Goal: Task Accomplishment & Management: Complete application form

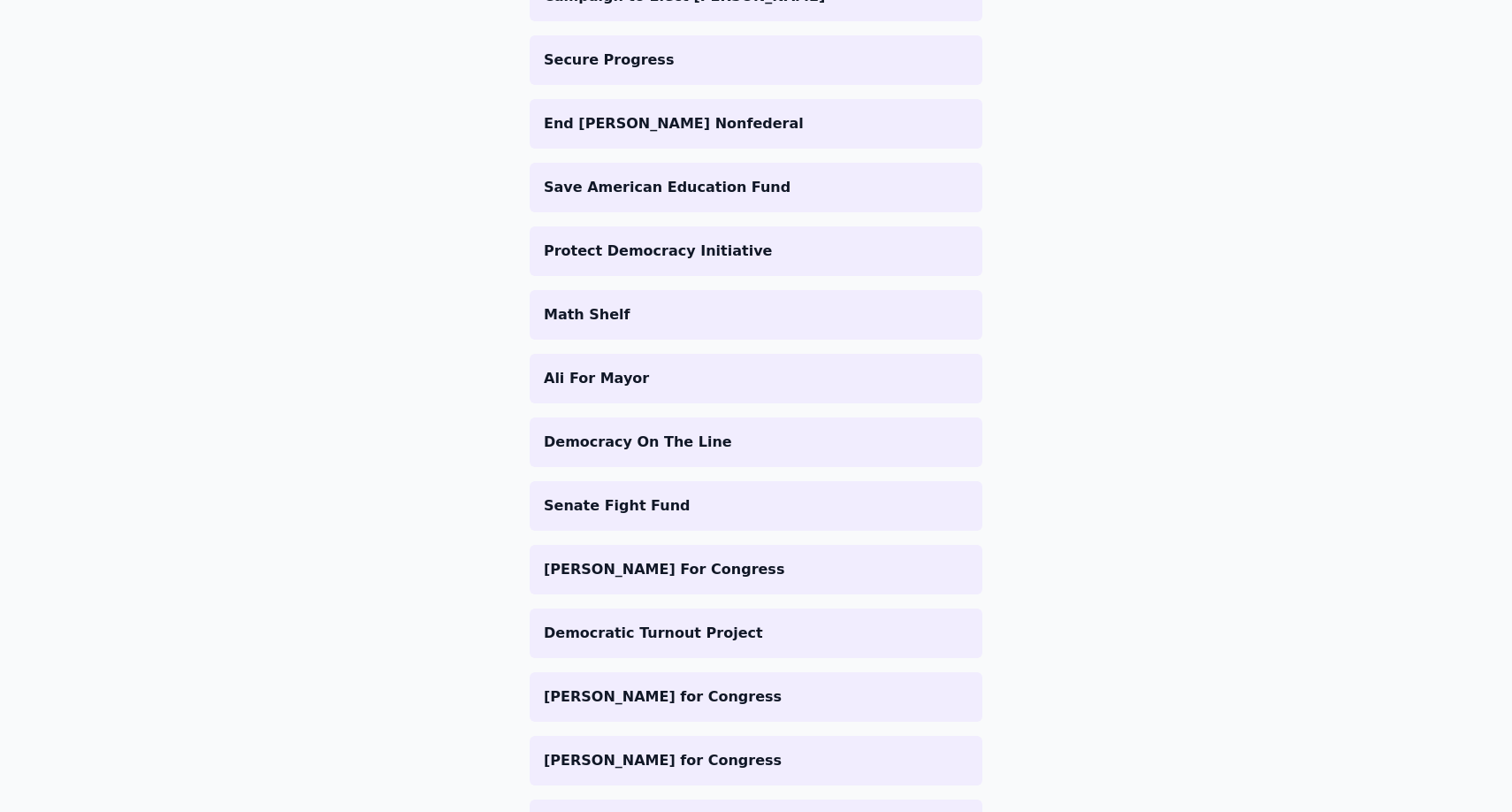
scroll to position [1879, 0]
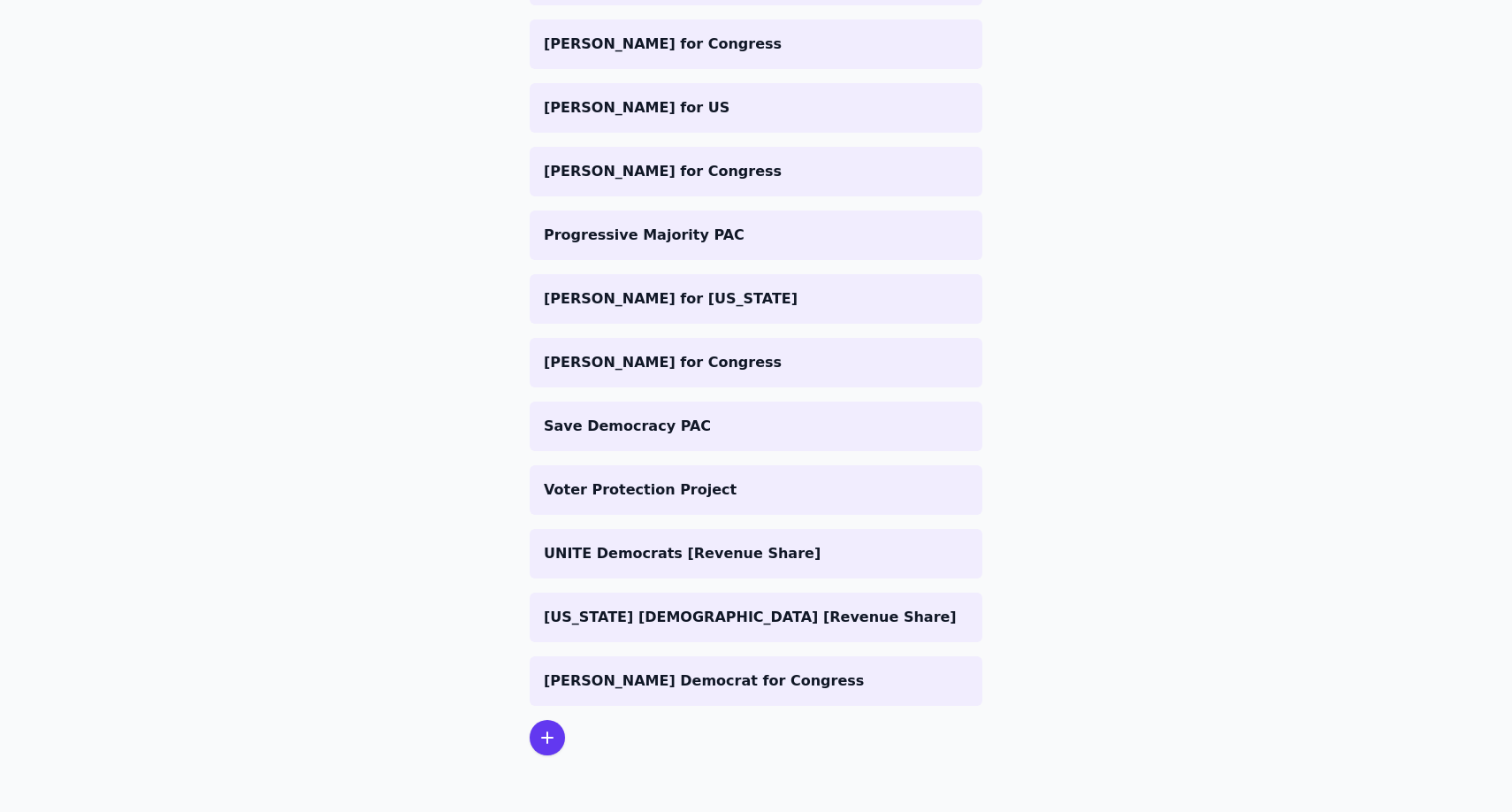
click at [552, 735] on icon at bounding box center [547, 737] width 21 height 21
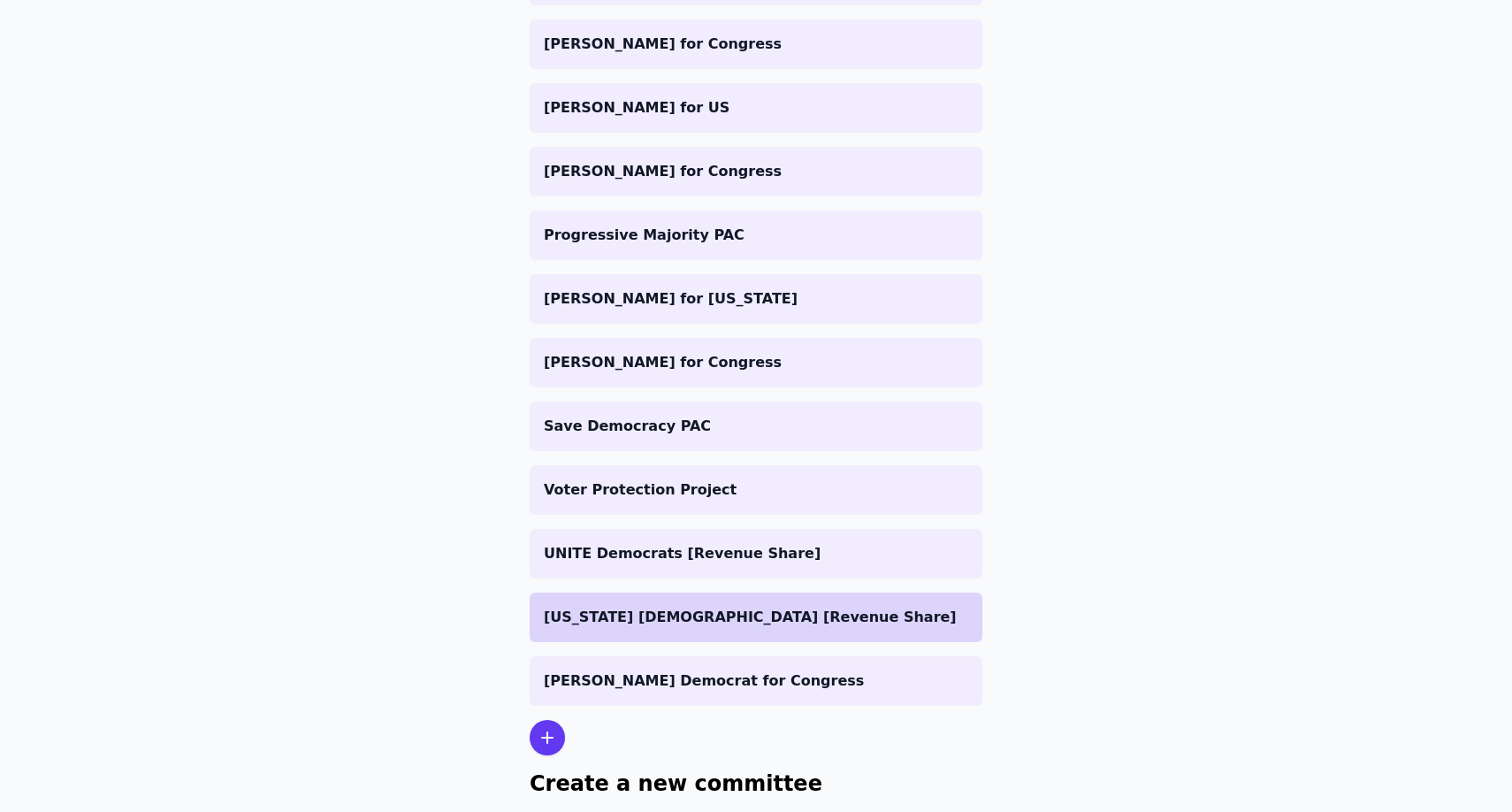
scroll to position [2052, 0]
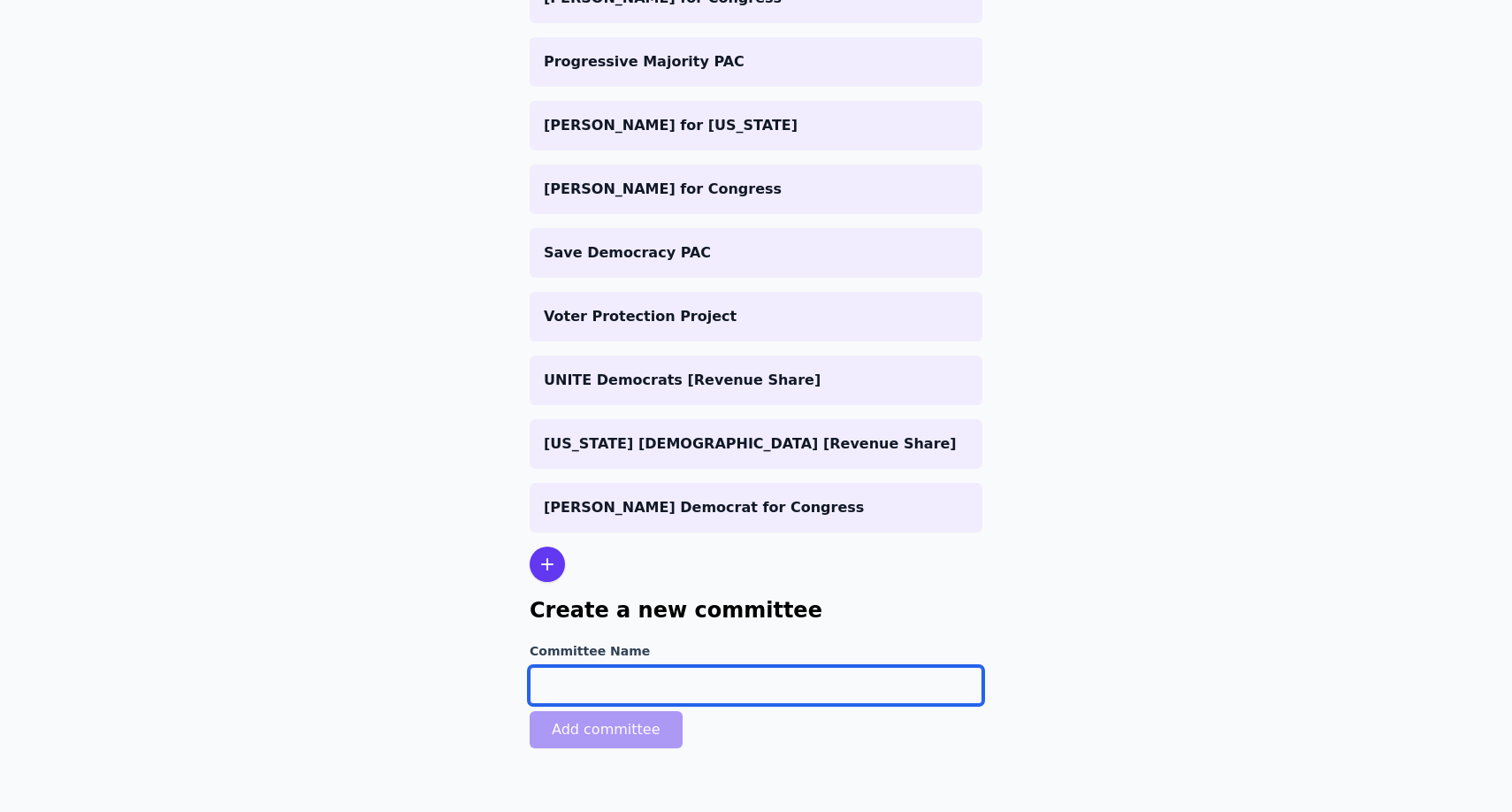
click at [633, 683] on input "Committee Name" at bounding box center [756, 684] width 453 height 37
type input "[PERSON_NAME] For [US_STATE]"
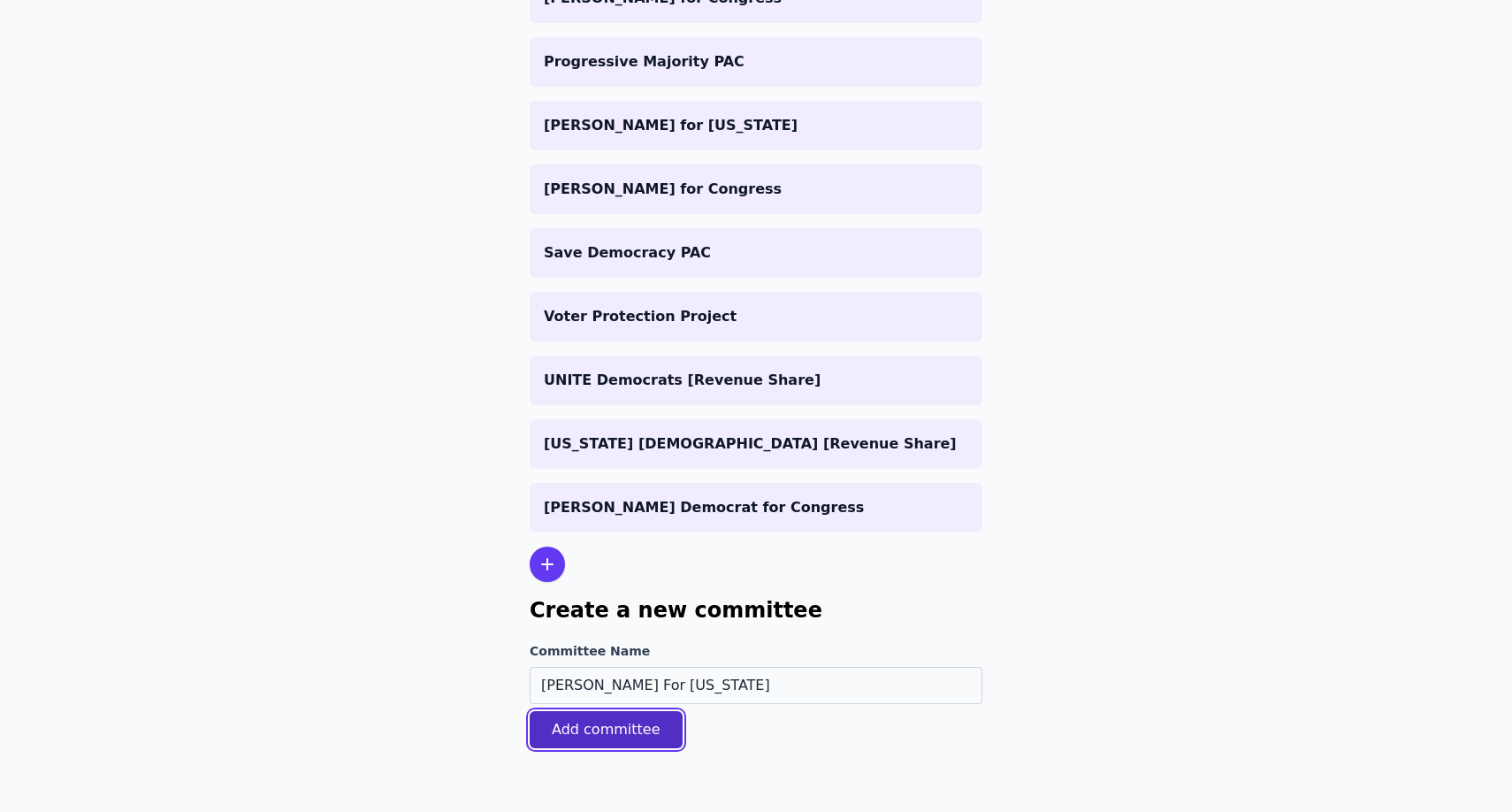
click at [589, 735] on button "Add committee" at bounding box center [606, 729] width 153 height 37
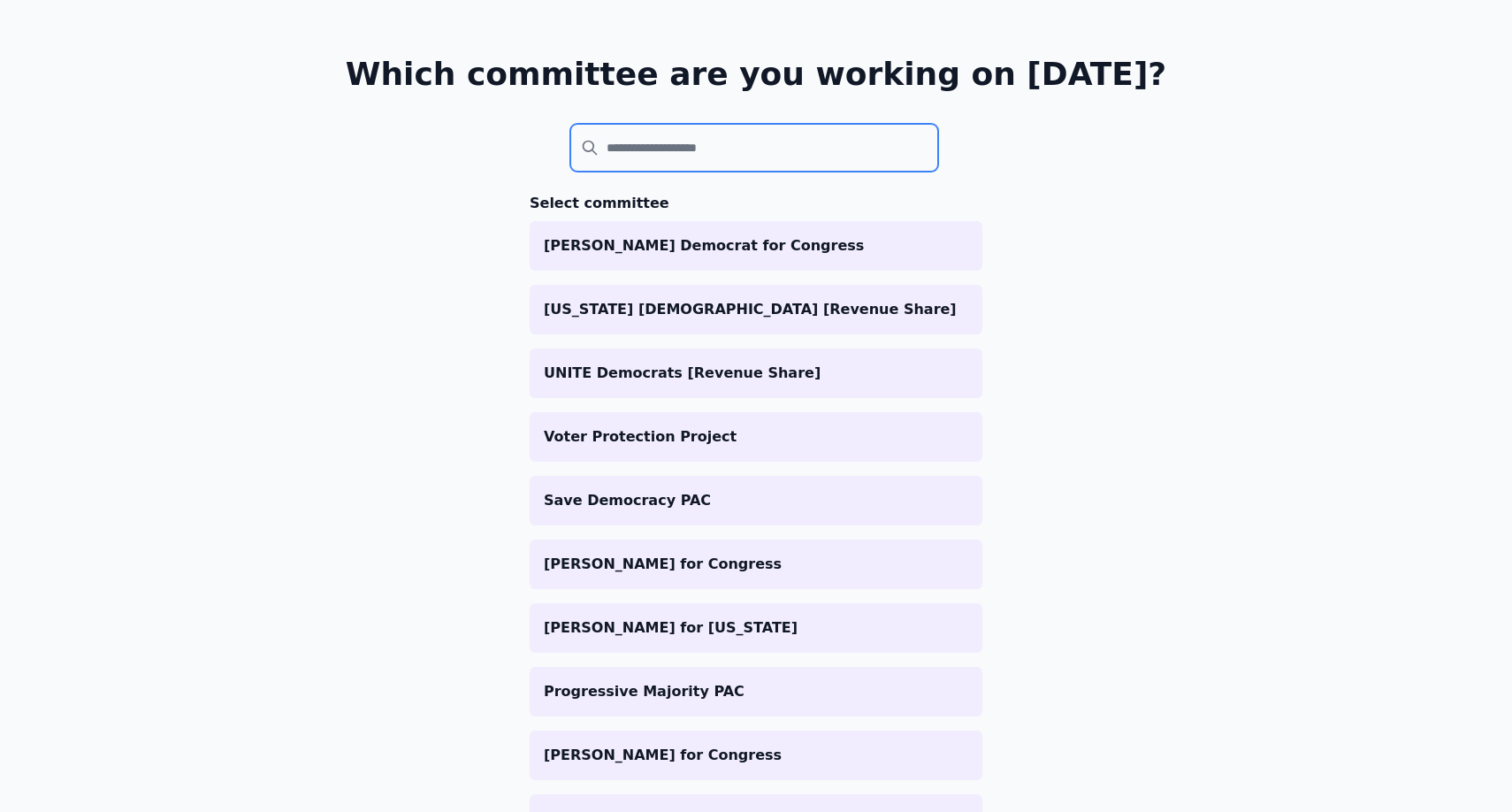
click at [802, 139] on input "search" at bounding box center [754, 148] width 368 height 48
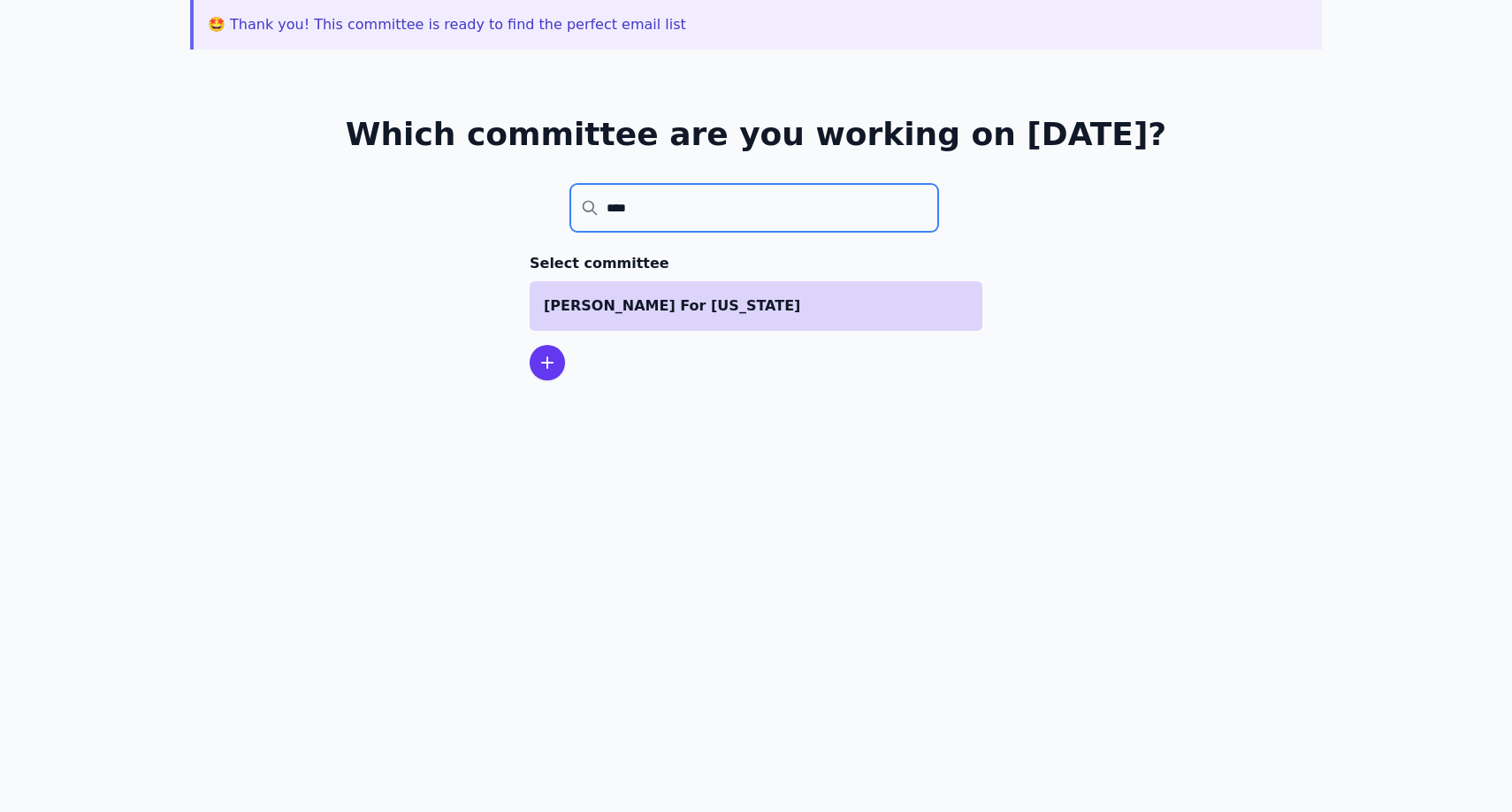
type input "****"
click at [708, 303] on p "[PERSON_NAME] For [US_STATE]" at bounding box center [756, 306] width 425 height 21
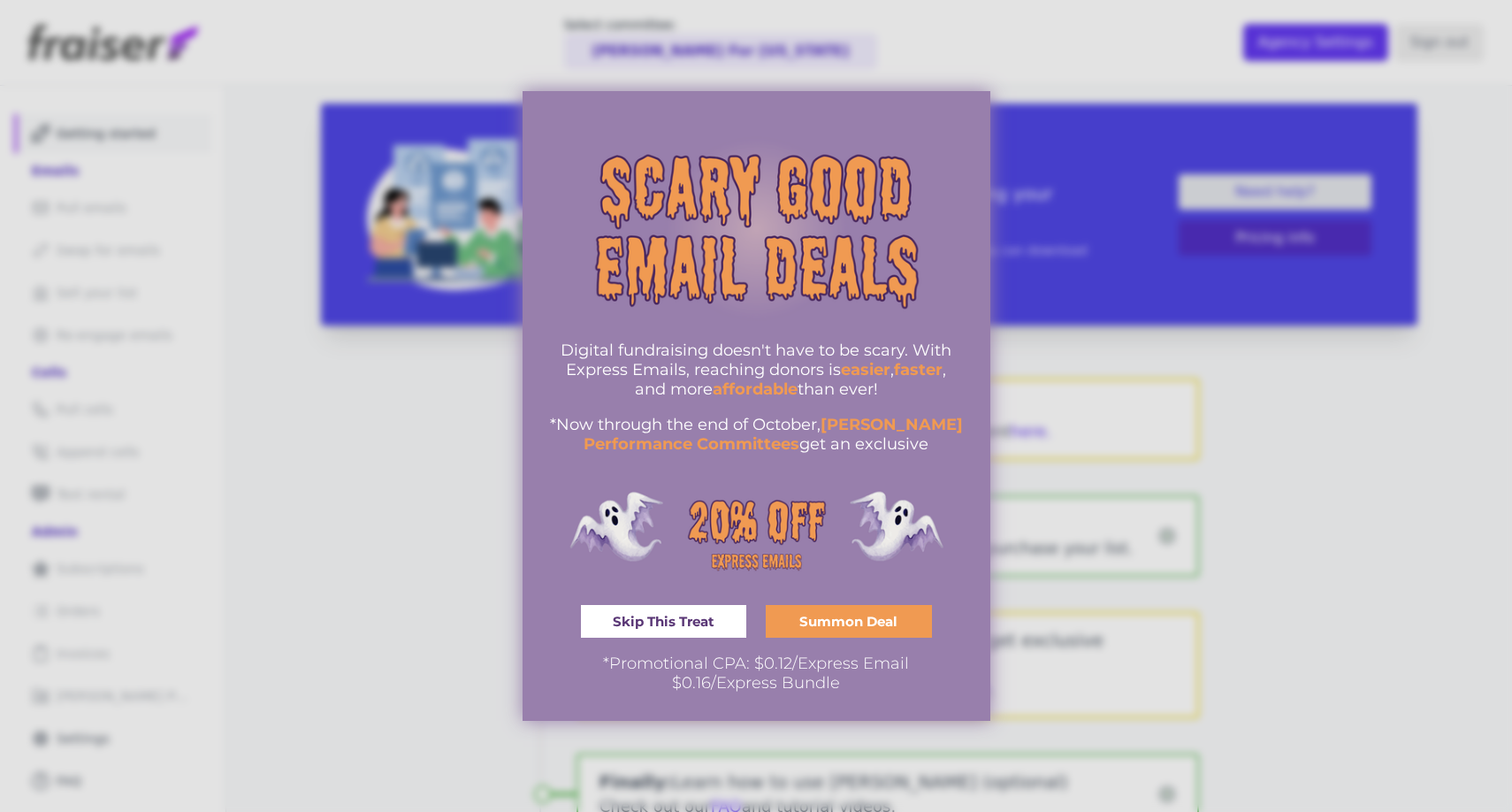
click at [820, 624] on span "Summon Deal" at bounding box center [848, 621] width 98 height 13
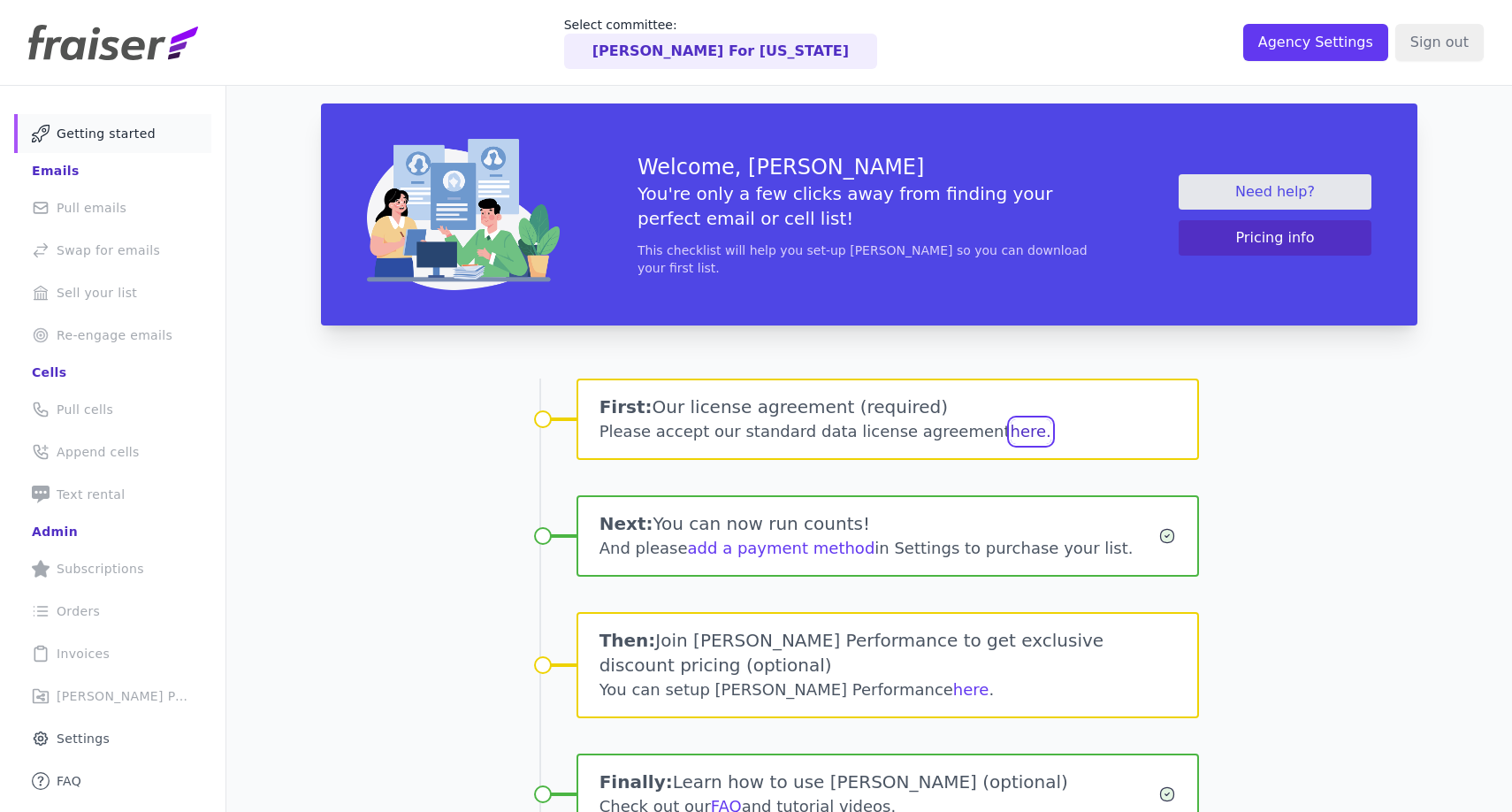
click at [1011, 428] on button "here." at bounding box center [1031, 431] width 41 height 25
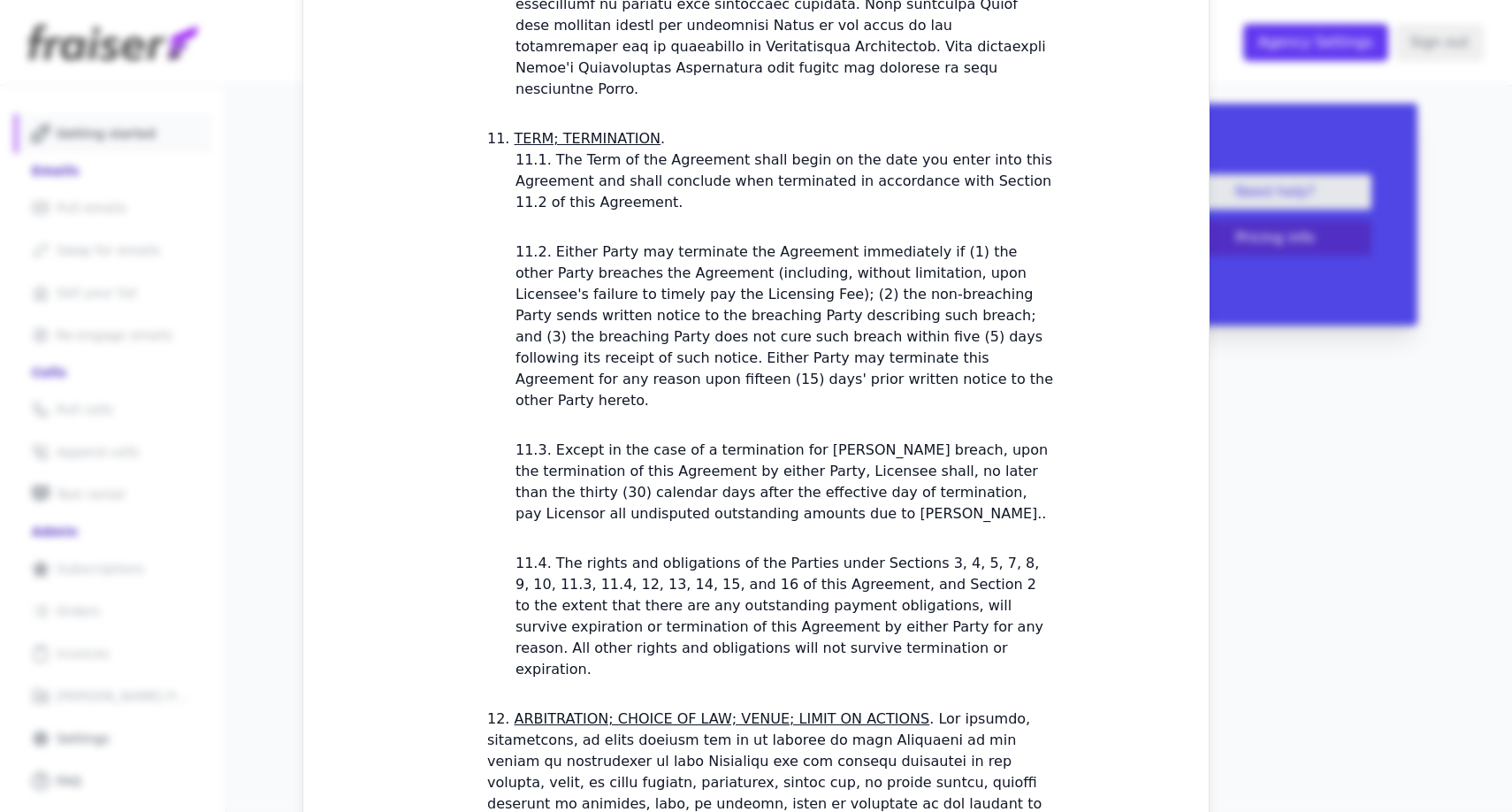
scroll to position [5001, 0]
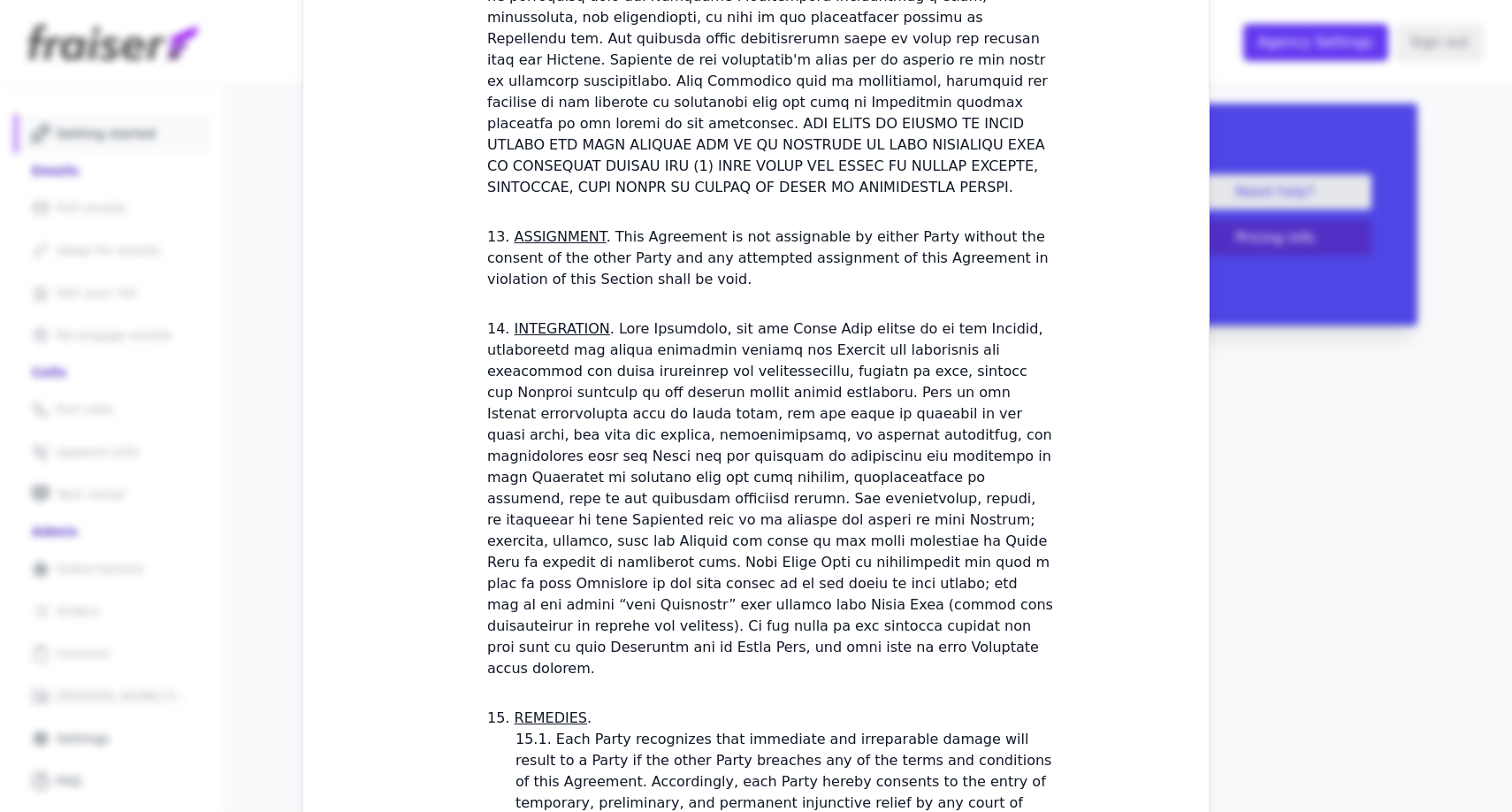
checkbox input "true"
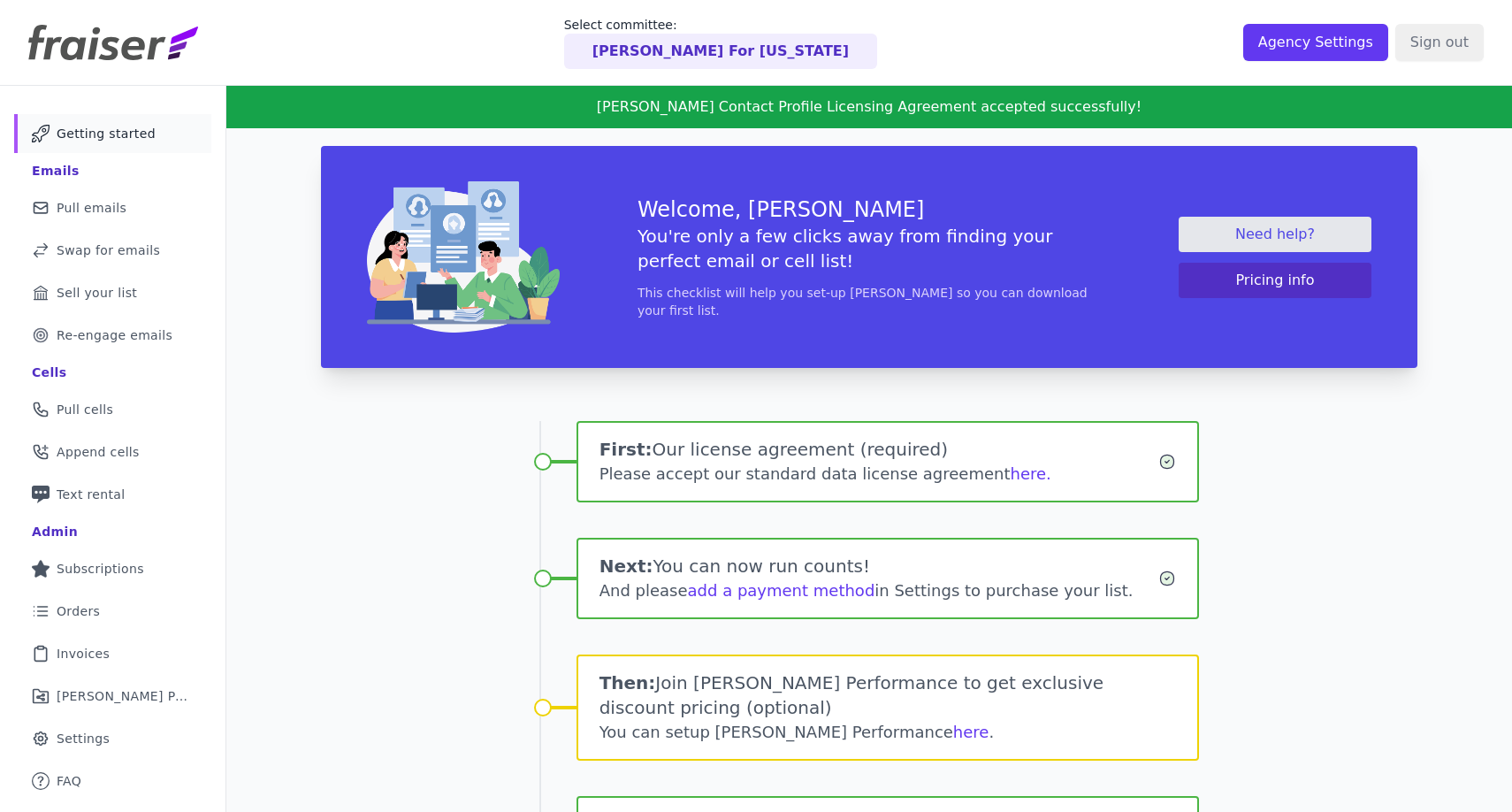
scroll to position [111, 0]
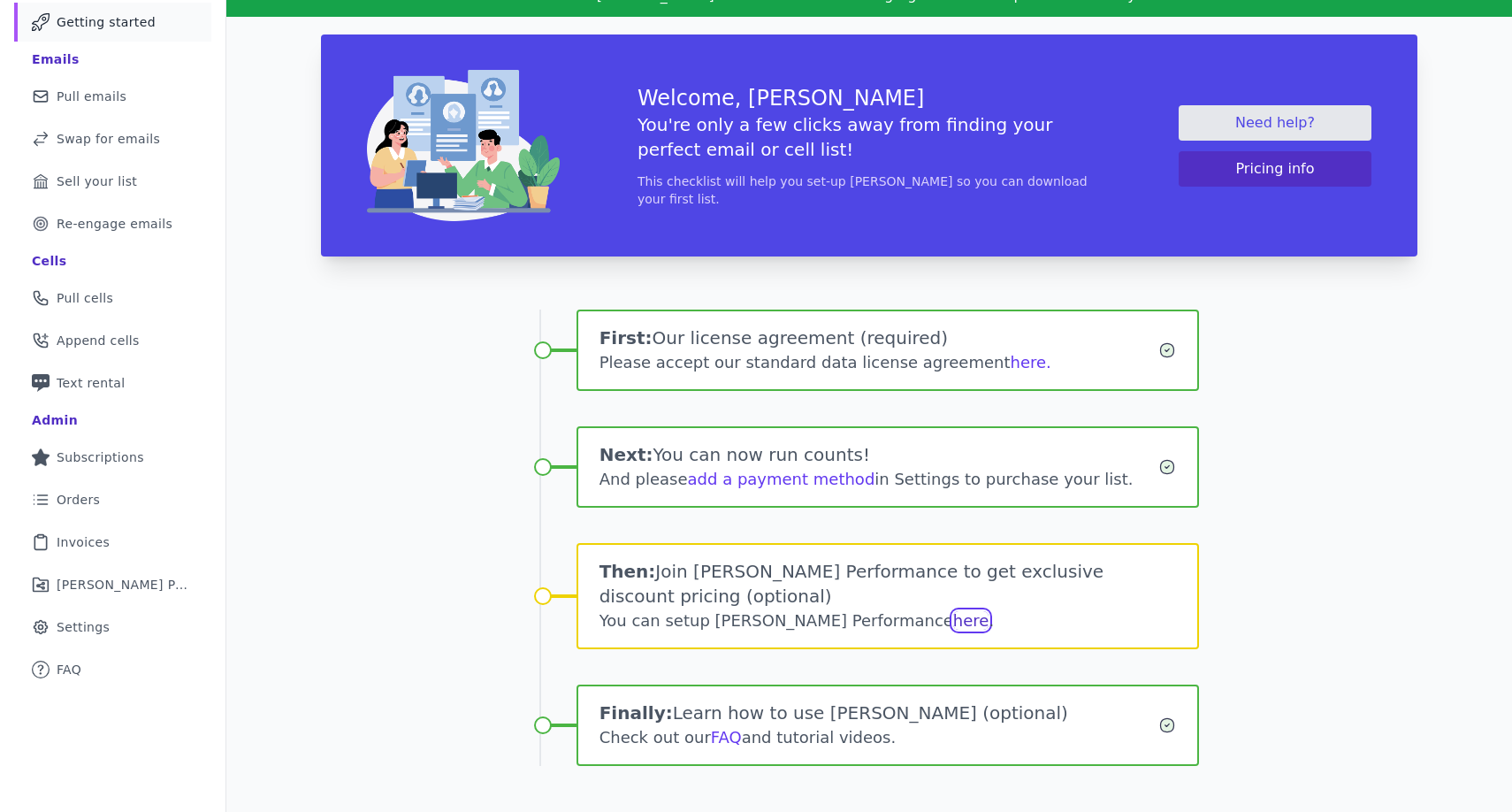
click at [953, 611] on link "here" at bounding box center [971, 621] width 36 height 19
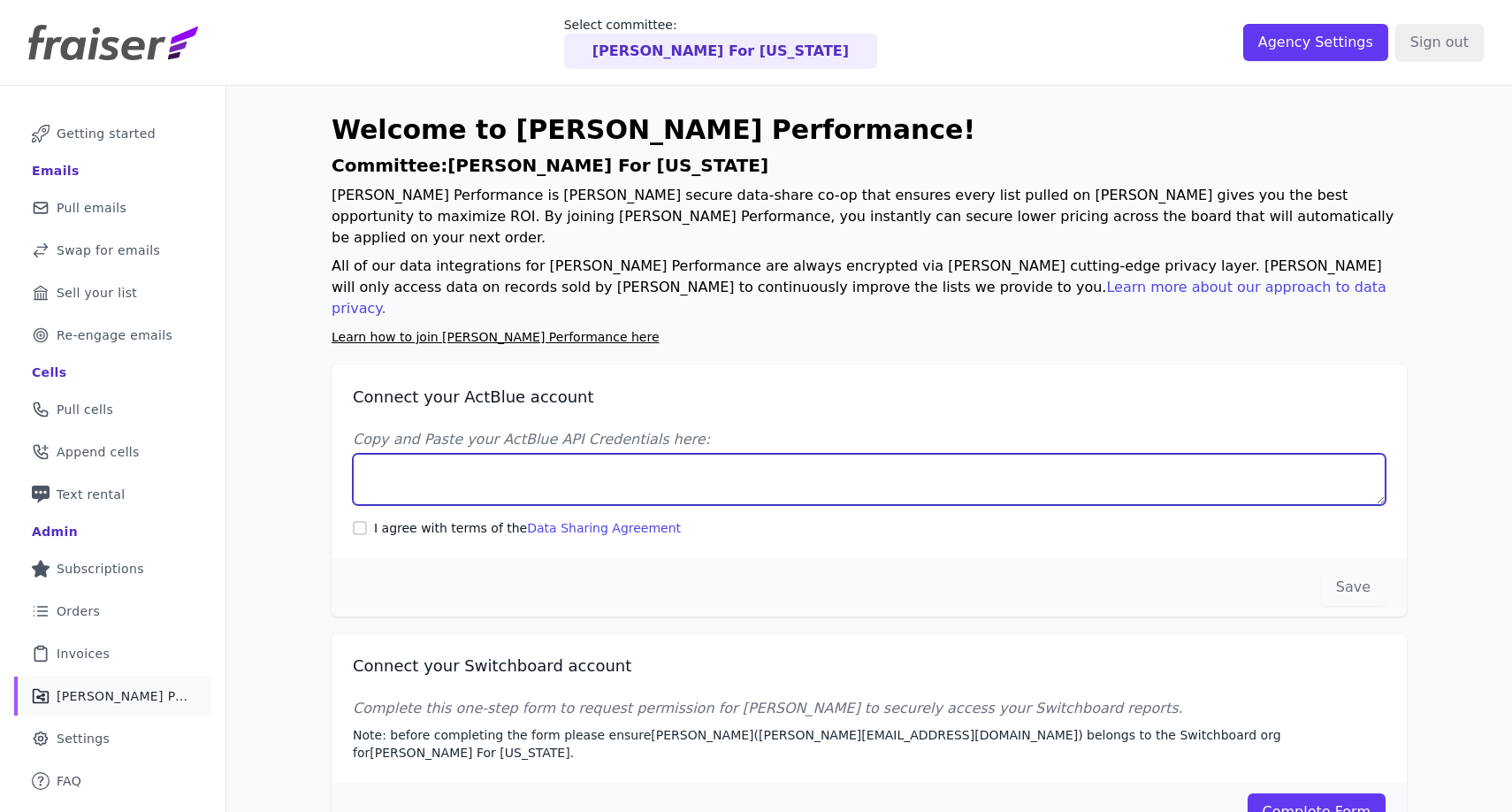
click at [870, 453] on textarea "Copy and Paste your ActBlue API Credentials here:" at bounding box center [869, 479] width 1033 height 51
paste textarea "Client UUID: b0f26500-ac82-4e40-9c39-6e718725c0e1 Client Secret: jb+MEbB4dUL8k/…"
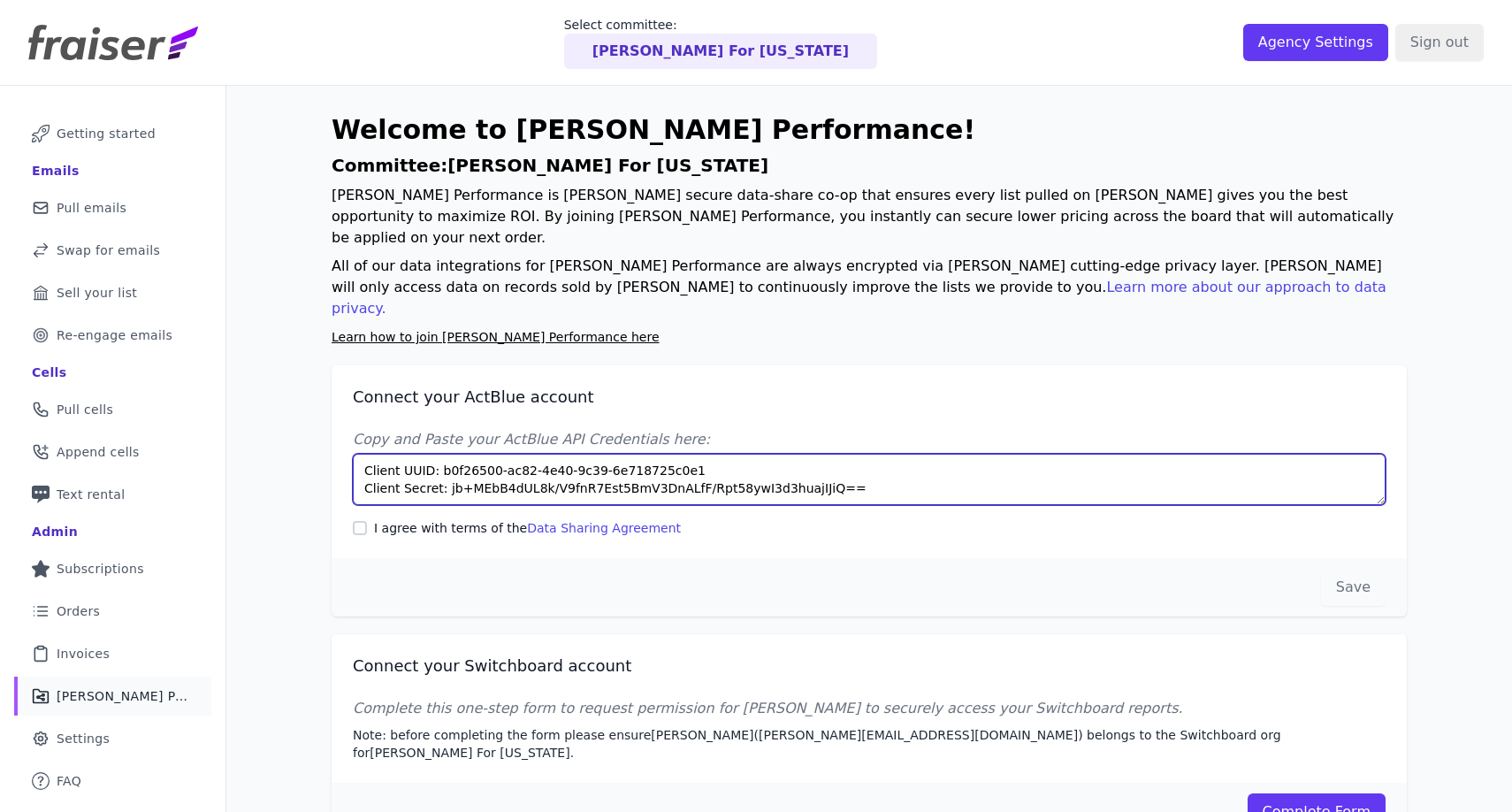
type textarea "Client UUID: b0f26500-ac82-4e40-9c39-6e718725c0e1 Client Secret: jb+MEbB4dUL8k/…"
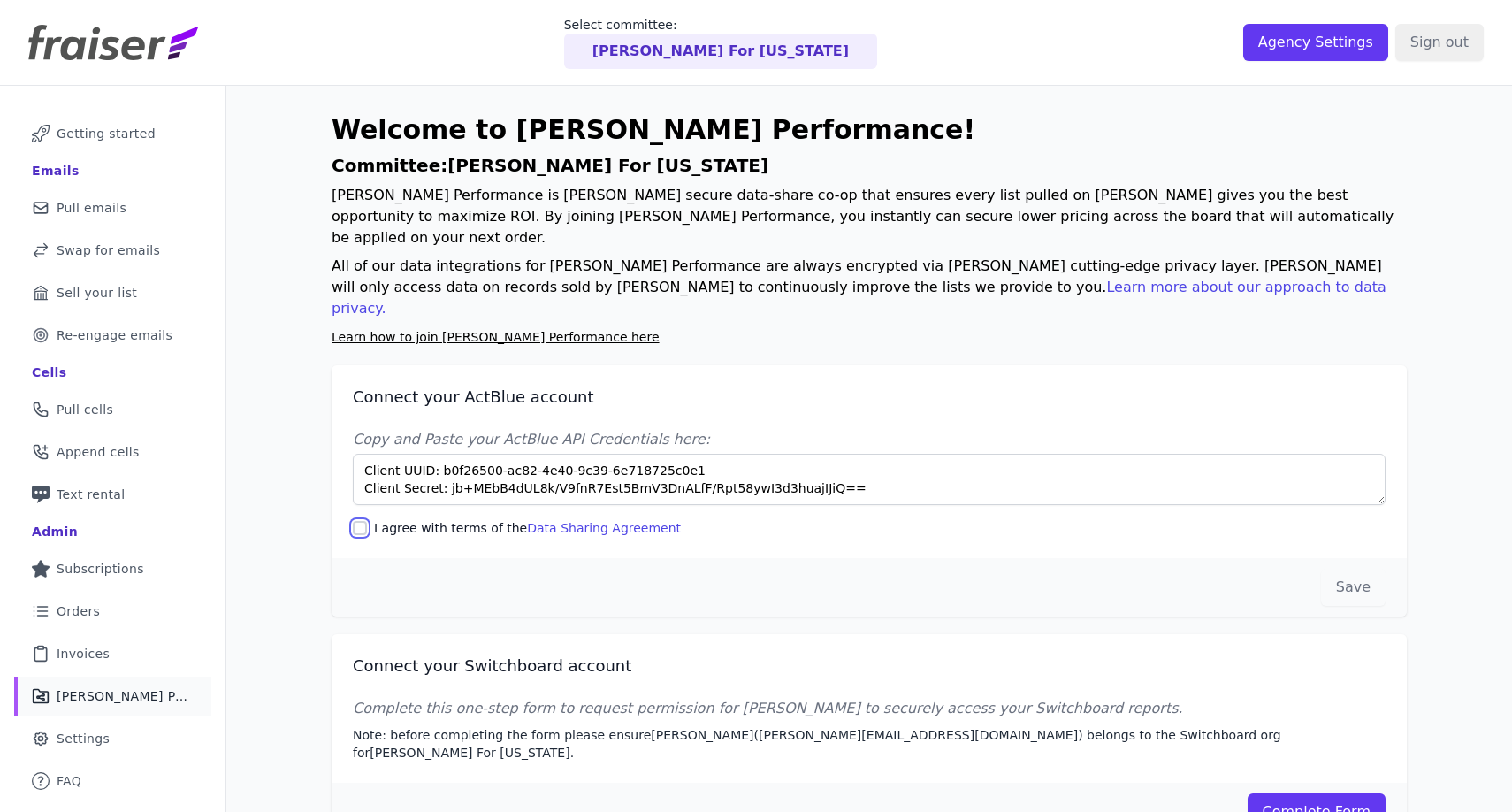
click at [359, 521] on input "I agree with terms of the Data Sharing Agreement" at bounding box center [360, 527] width 14 height 14
checkbox input "true"
click at [1352, 568] on button "Save" at bounding box center [1354, 586] width 65 height 37
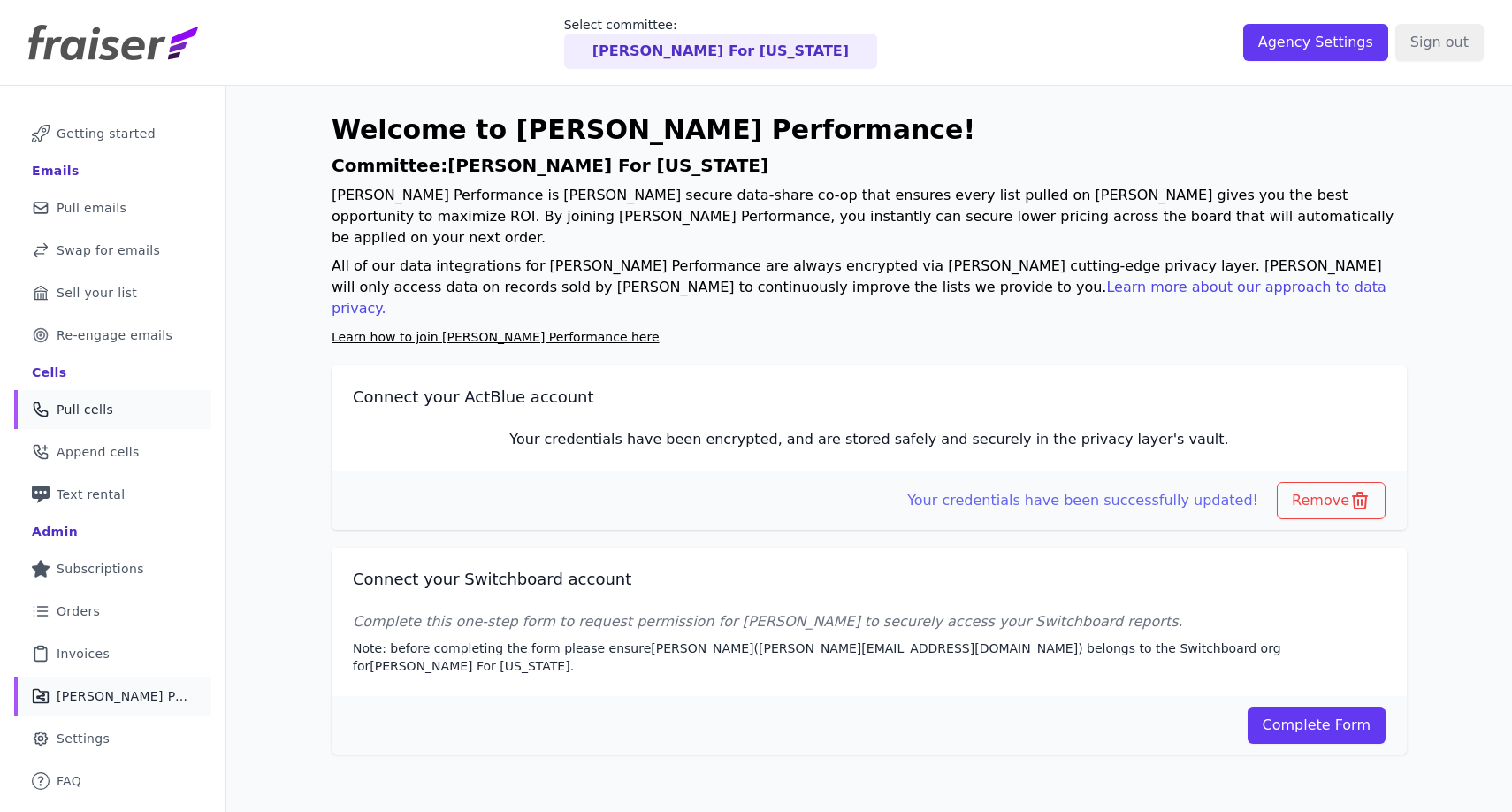
click at [93, 414] on span "Pull cells" at bounding box center [84, 409] width 56 height 18
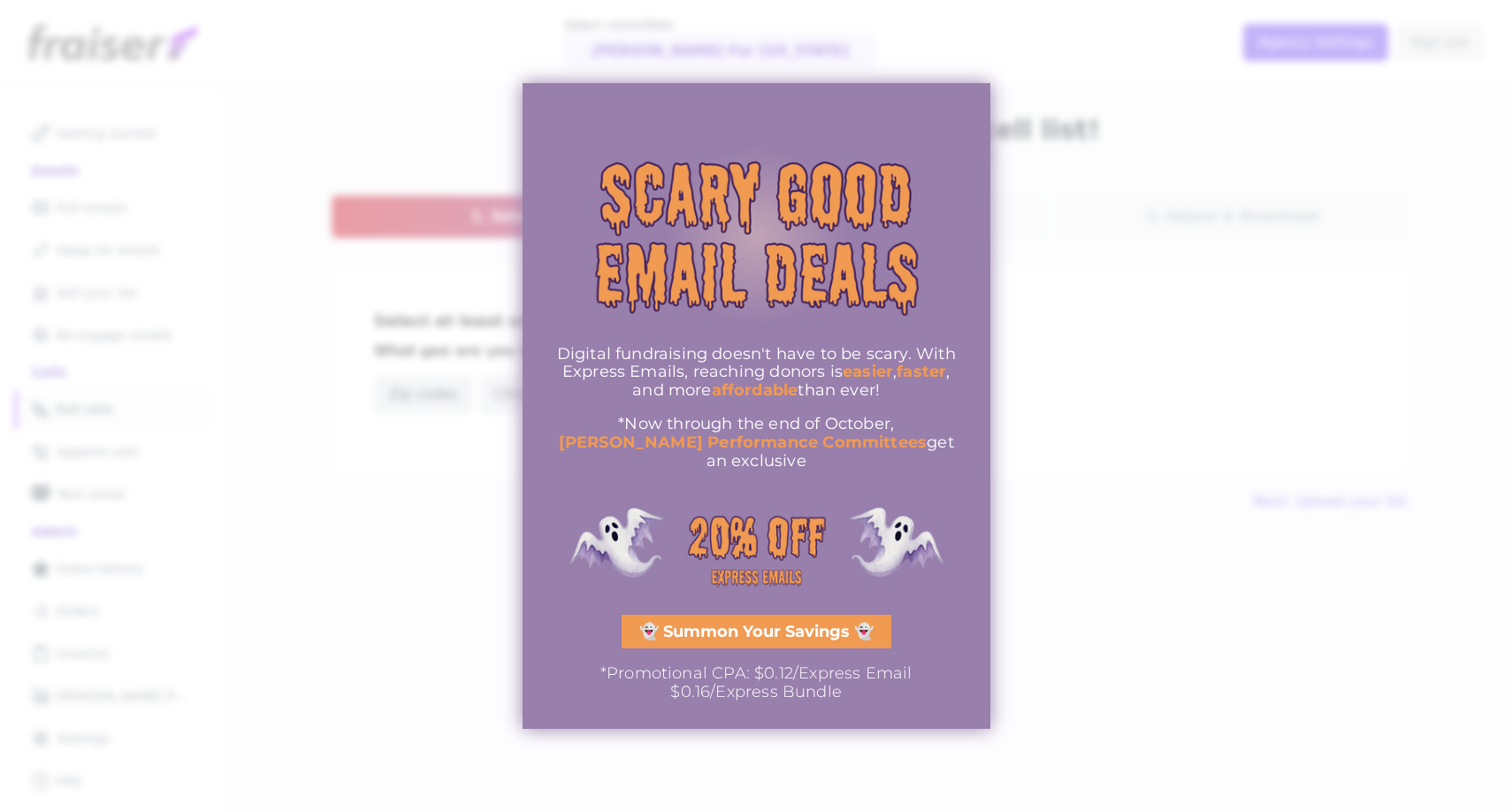
click at [801, 629] on span "👻 Summon Your Savings 👻" at bounding box center [756, 631] width 234 height 16
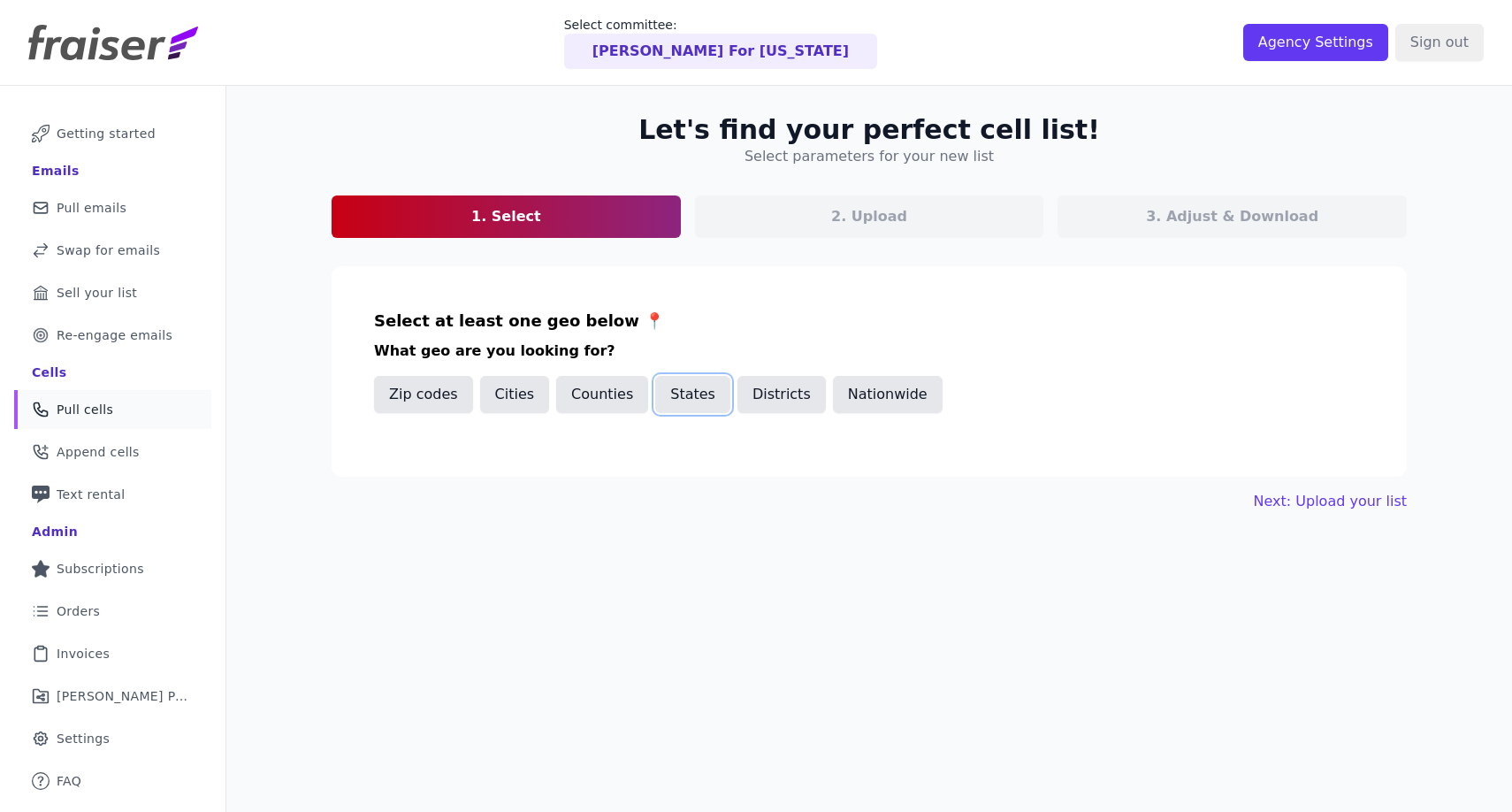
click at [681, 405] on button "States" at bounding box center [692, 394] width 75 height 37
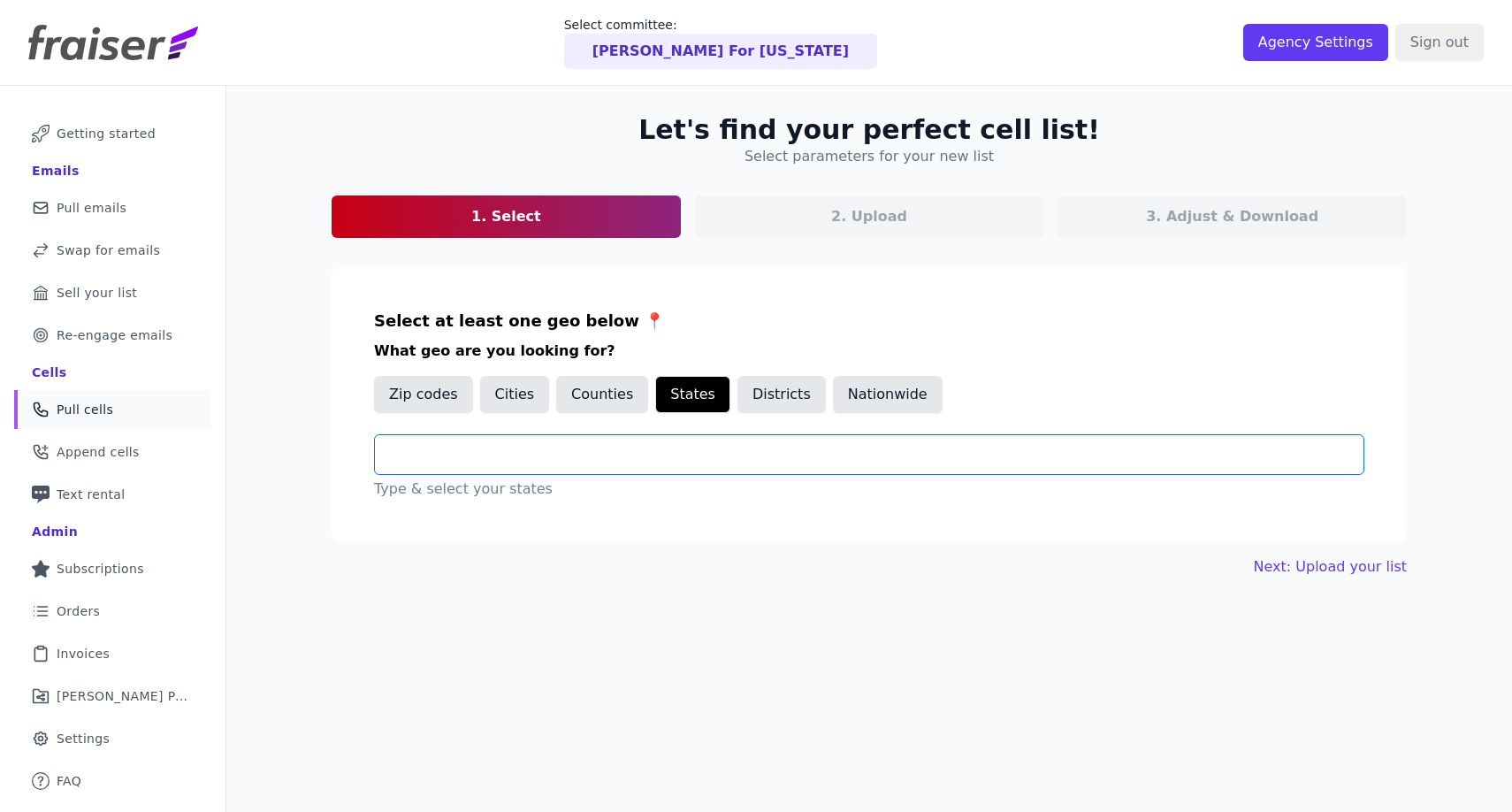
click at [648, 461] on input "text" at bounding box center [876, 454] width 974 height 21
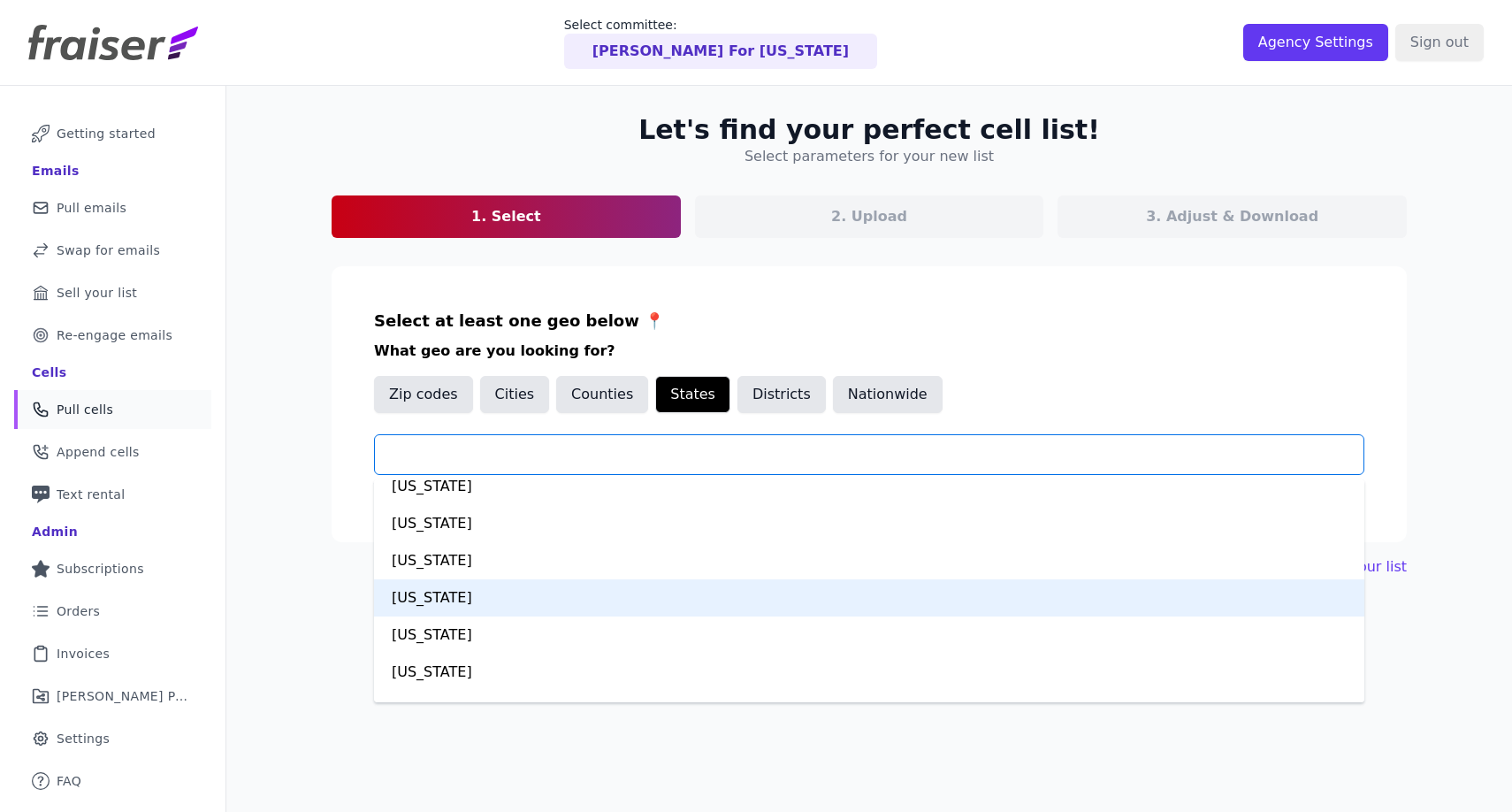
scroll to position [308, 0]
click at [608, 608] on div "[US_STATE]" at bounding box center [869, 597] width 990 height 37
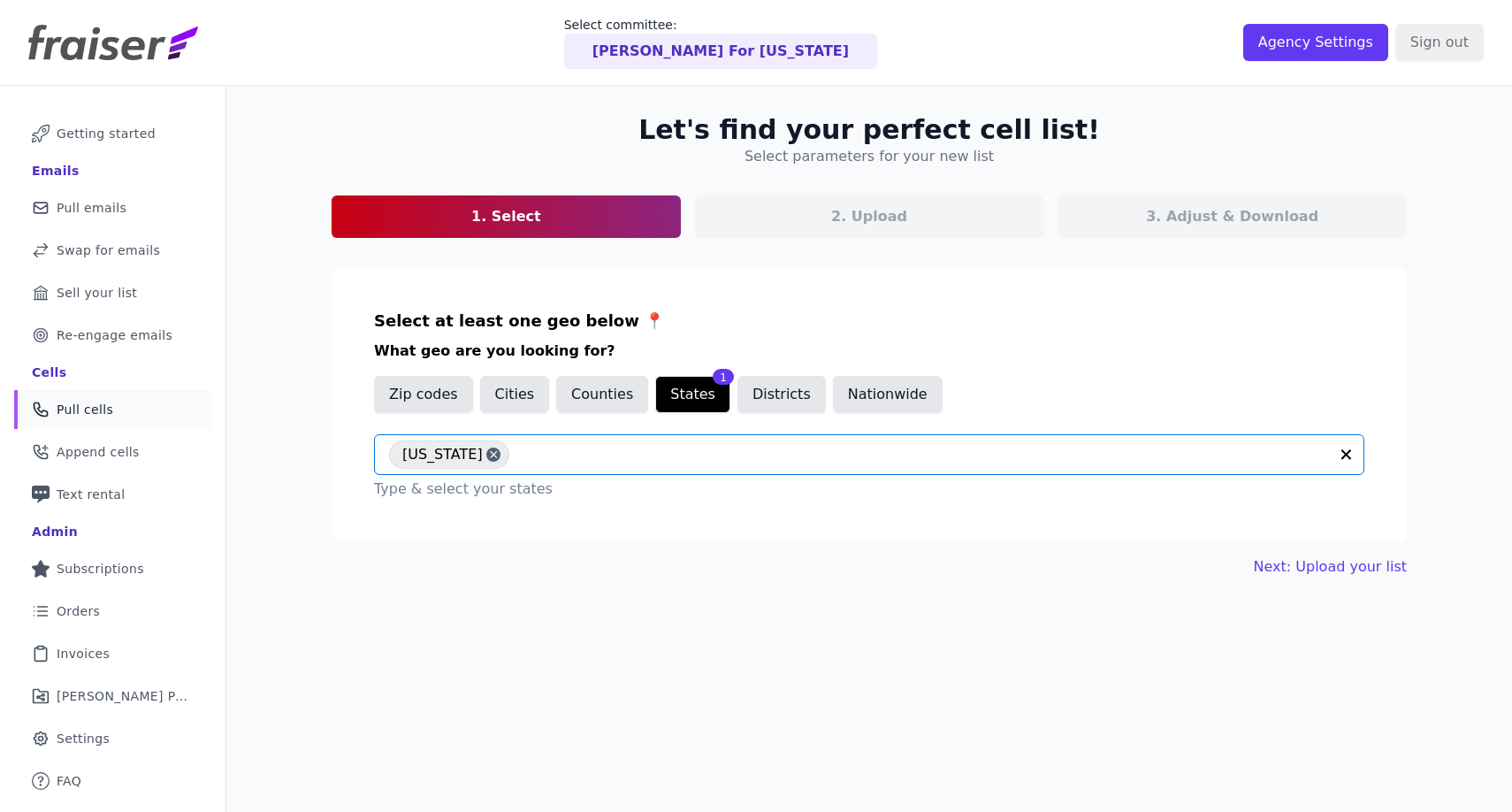
click at [749, 614] on div "Let's find your perfect cell list! Select parameters for your new list 1. Selec…" at bounding box center [869, 491] width 1285 height 812
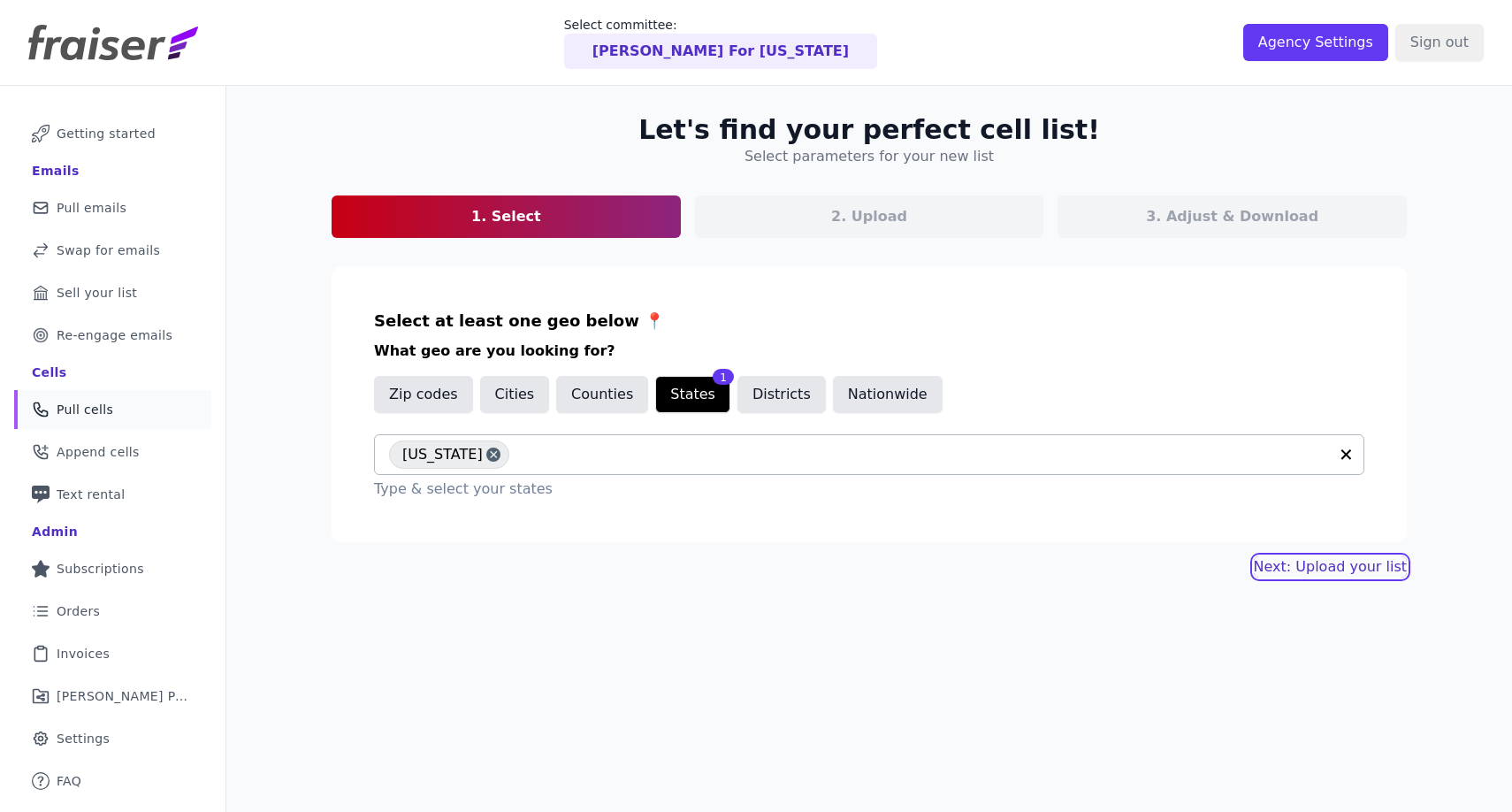
click at [1309, 564] on link "Next: Upload your list" at bounding box center [1330, 566] width 153 height 21
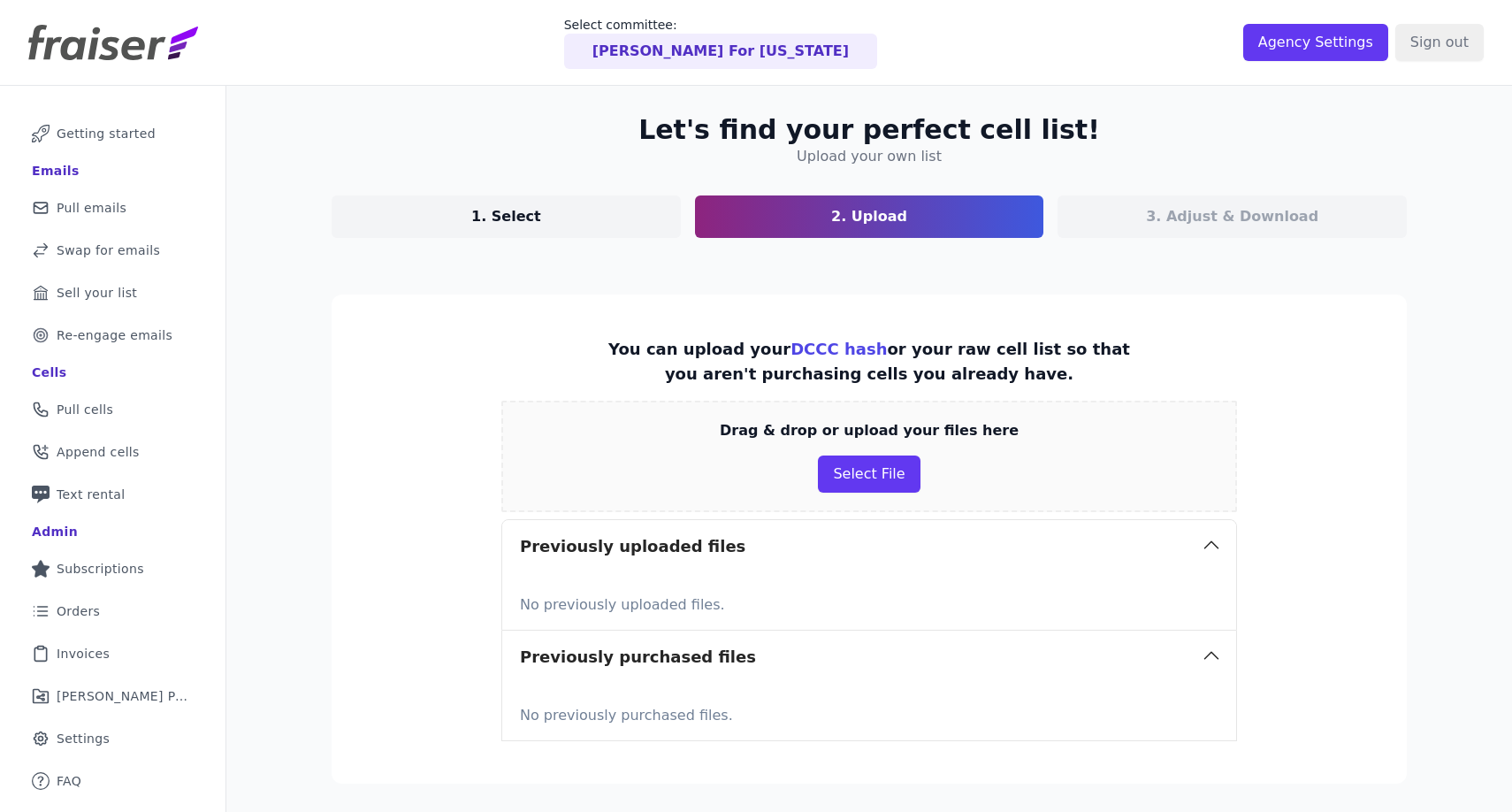
click at [596, 229] on link "1. Select" at bounding box center [506, 216] width 349 height 43
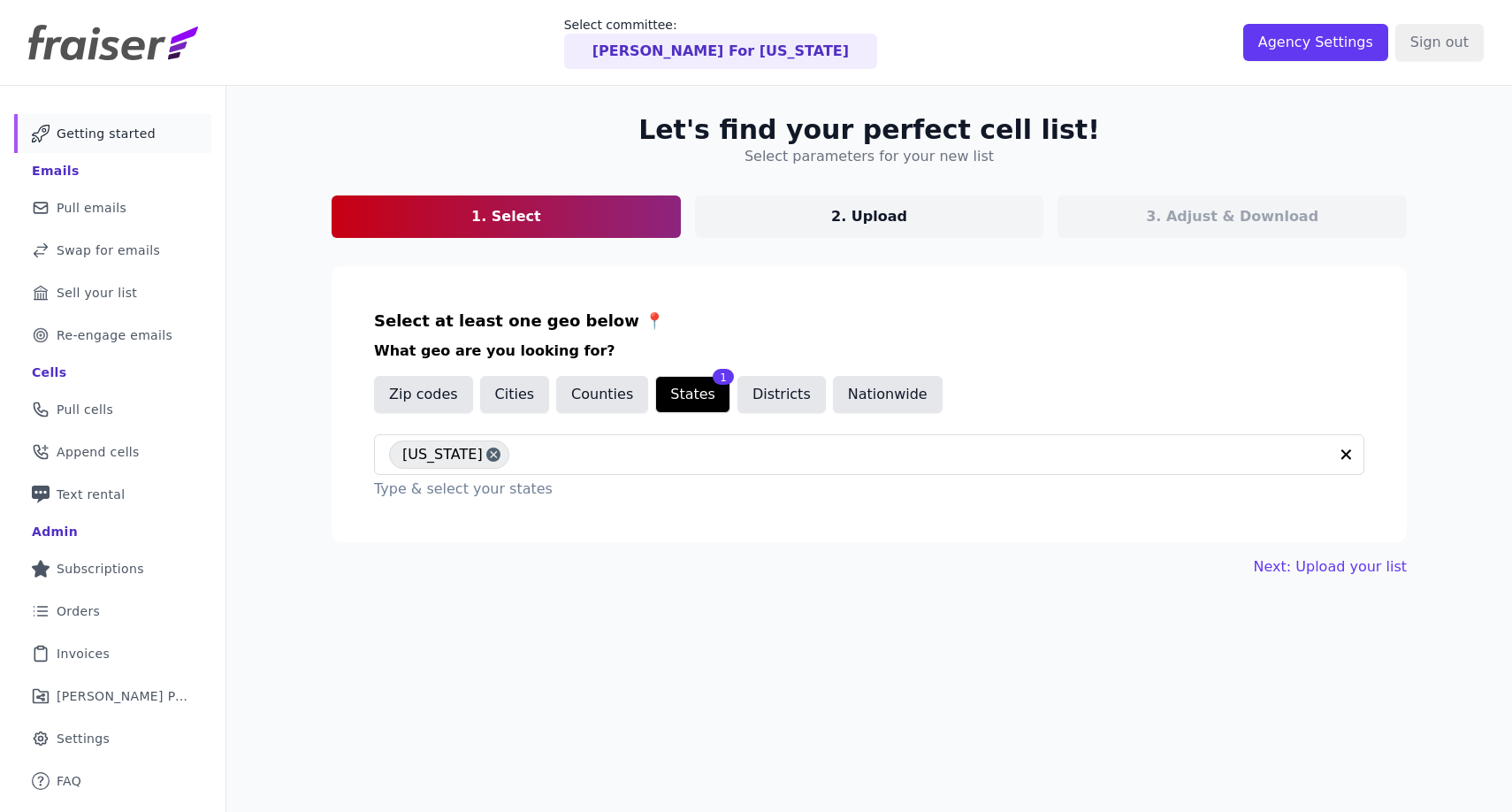
click at [99, 130] on span "Getting started" at bounding box center [106, 133] width 99 height 18
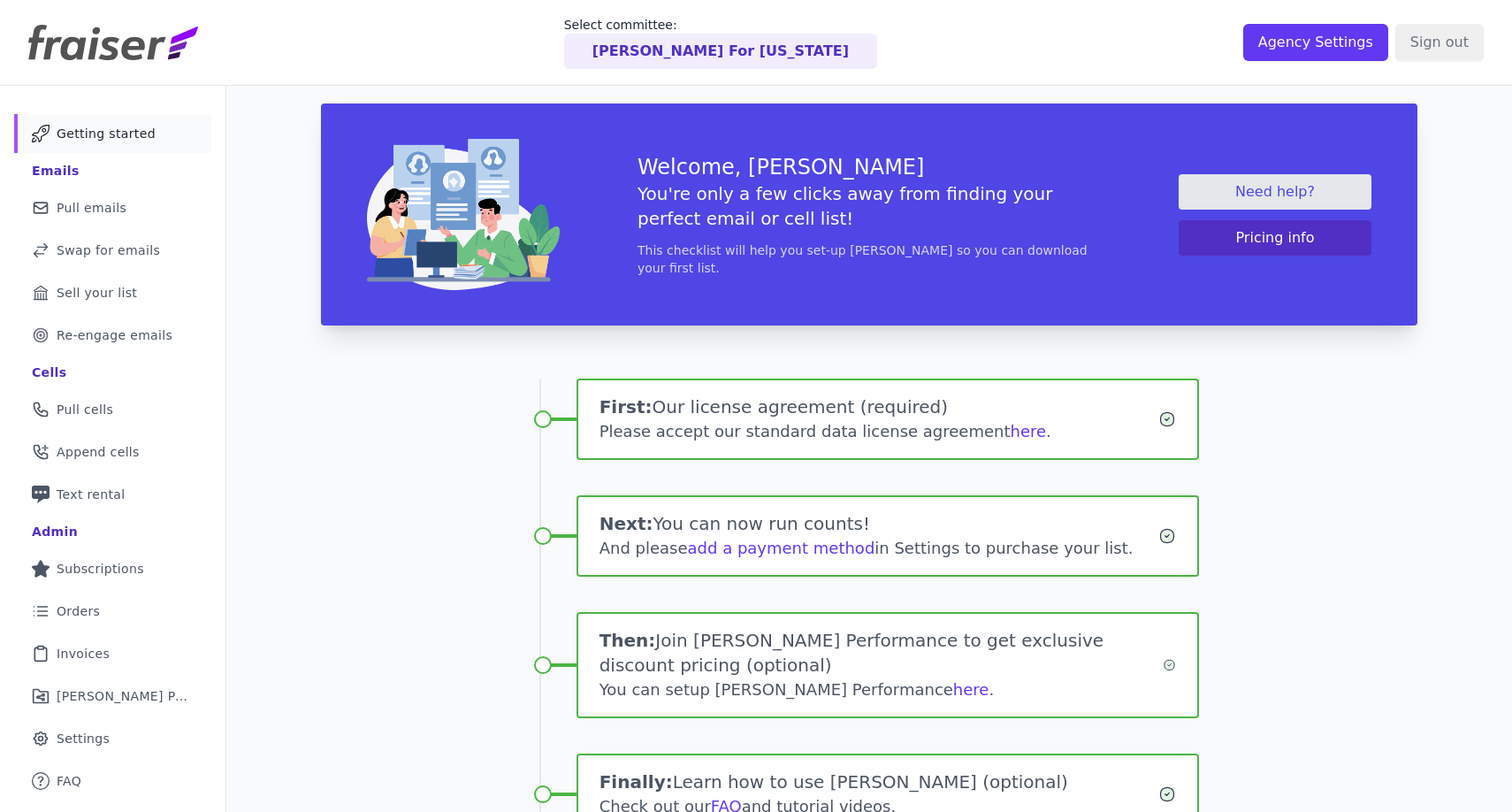
click at [1416, 535] on div "Welcome, [PERSON_NAME] You're only a few clicks away from finding your perfect …" at bounding box center [869, 517] width 1132 height 862
click at [1433, 310] on div "Welcome, [PERSON_NAME] You're only a few clicks away from finding your perfect …" at bounding box center [869, 214] width 1132 height 257
